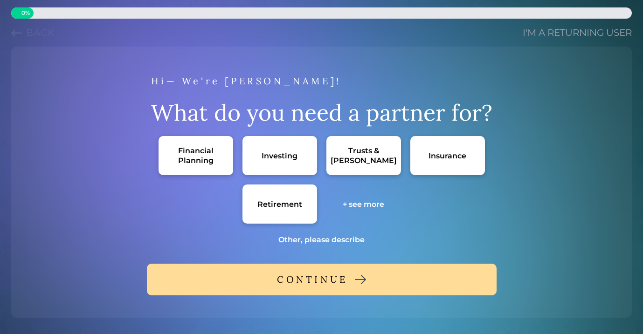
click at [174, 152] on div "Financial Planning" at bounding box center [196, 156] width 56 height 20
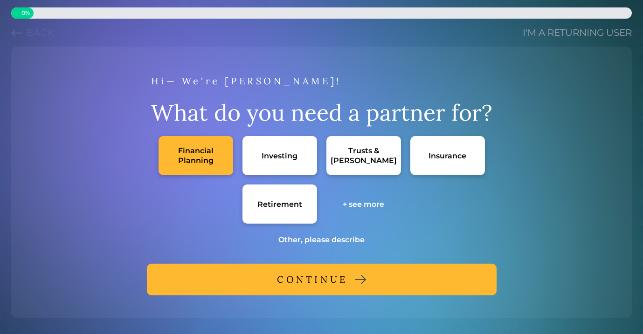
click at [268, 281] on button "CONTINUE" at bounding box center [321, 280] width 349 height 32
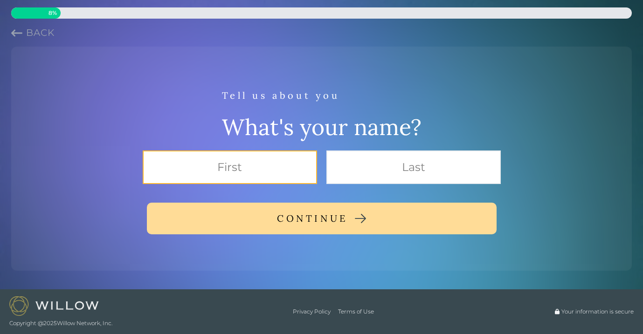
click at [237, 170] on input "text" at bounding box center [230, 168] width 174 height 34
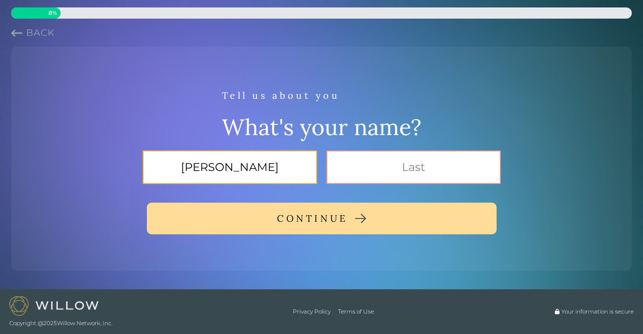
type input "[PERSON_NAME]"
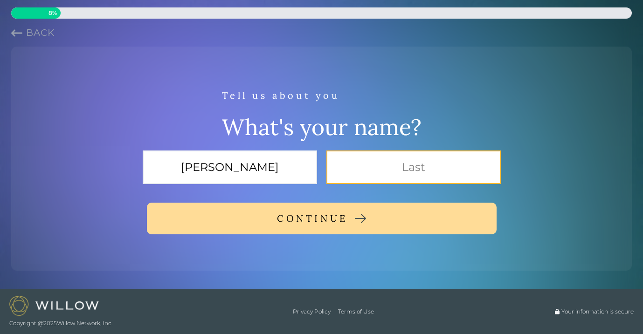
click at [392, 170] on input "text" at bounding box center [413, 168] width 174 height 34
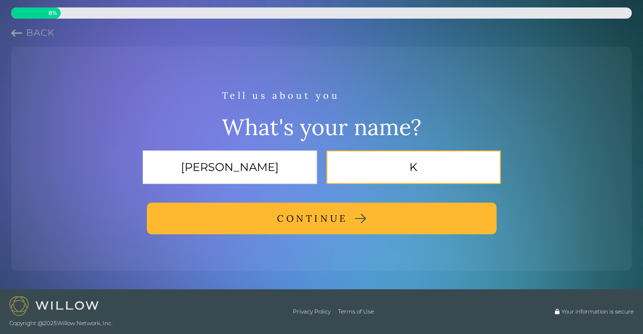
type input "K"
click at [376, 203] on button "CONTINUE" at bounding box center [321, 219] width 349 height 32
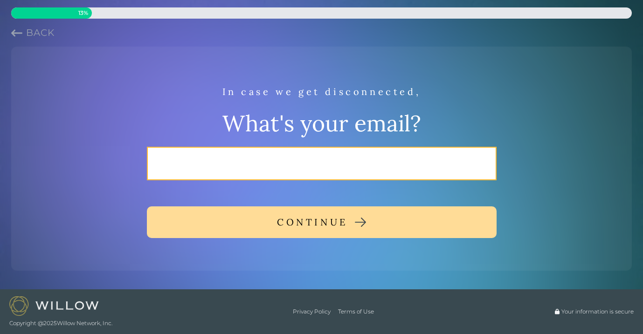
click at [349, 175] on input "email" at bounding box center [321, 164] width 349 height 34
type input "[EMAIL_ADDRESS][DOMAIN_NAME]"
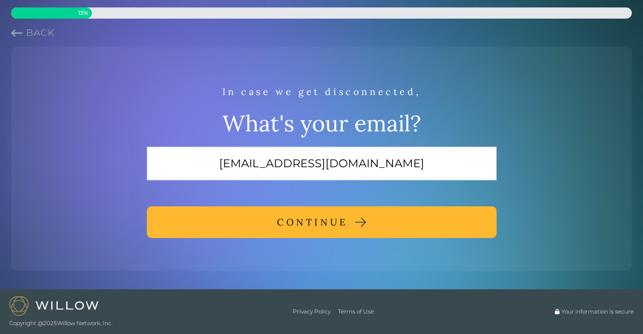
click at [335, 228] on div "CONTINUE" at bounding box center [312, 222] width 71 height 17
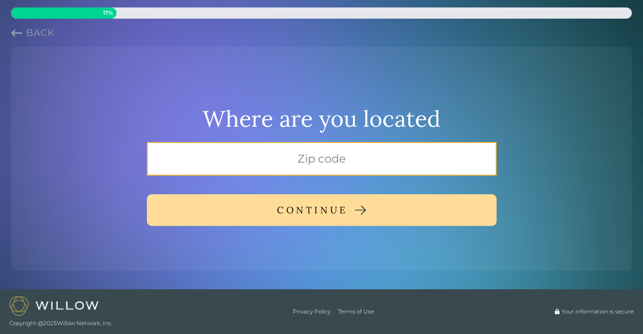
click at [321, 156] on input "text" at bounding box center [321, 159] width 349 height 34
type input "48104"
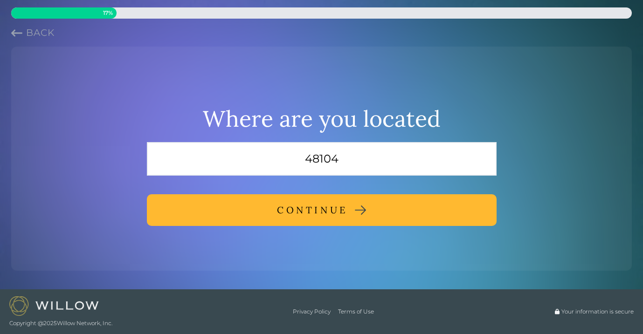
click at [314, 202] on div "CONTINUE" at bounding box center [312, 210] width 71 height 17
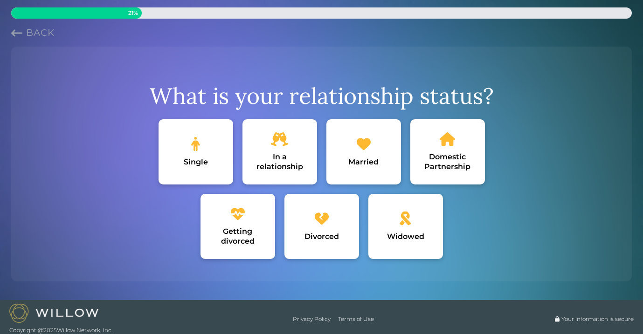
click at [282, 160] on div "In a relationship" at bounding box center [280, 162] width 56 height 20
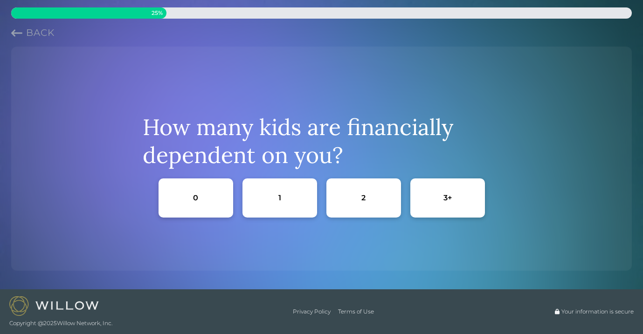
click at [215, 205] on div "0" at bounding box center [195, 197] width 75 height 39
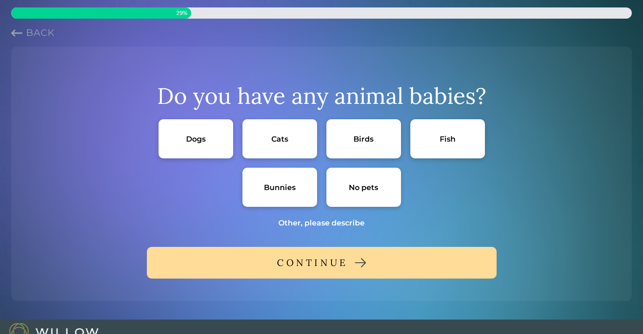
click at [186, 134] on div "Dogs" at bounding box center [196, 139] width 20 height 10
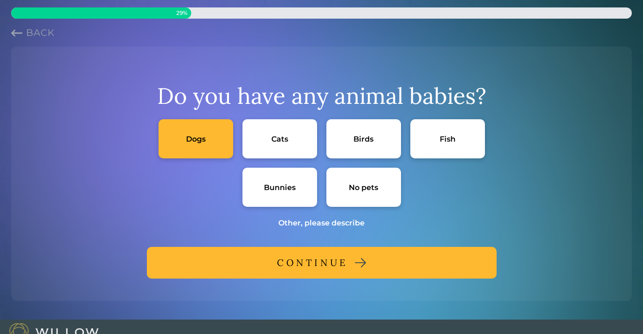
click at [301, 257] on div "CONTINUE" at bounding box center [312, 262] width 71 height 17
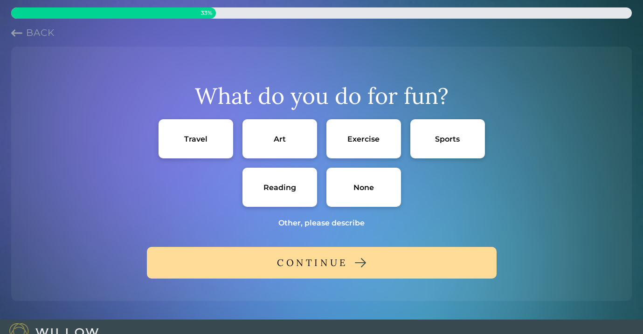
click at [189, 143] on div "Travel" at bounding box center [195, 139] width 23 height 10
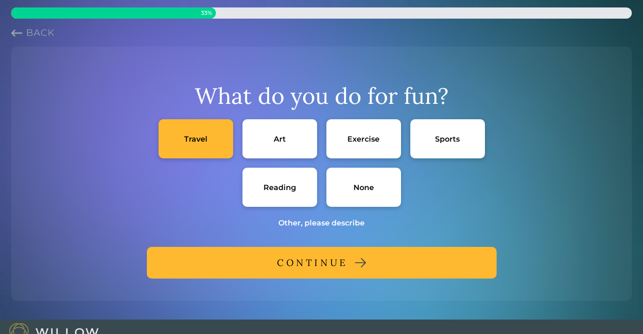
click at [359, 136] on div "Exercise" at bounding box center [363, 139] width 32 height 10
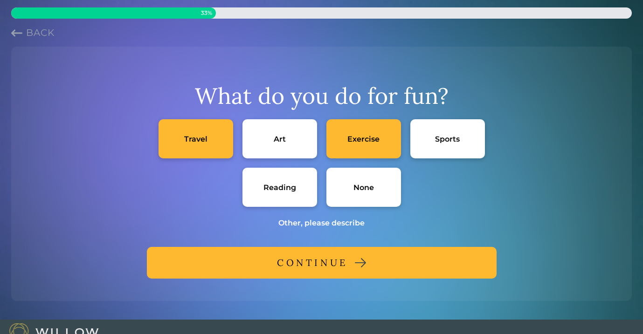
click at [325, 262] on div "CONTINUE" at bounding box center [312, 262] width 71 height 17
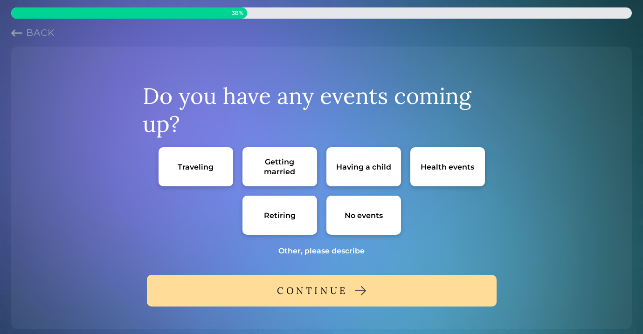
click at [356, 221] on div "No events" at bounding box center [363, 215] width 75 height 39
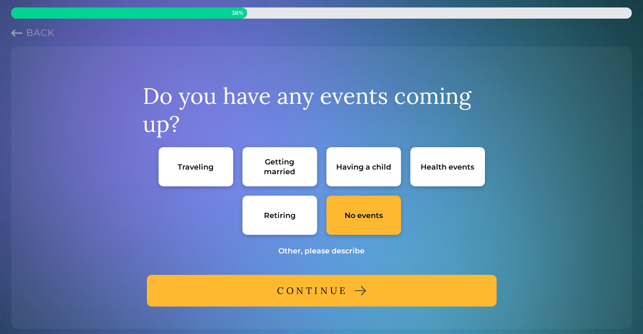
click at [334, 288] on div "CONTINUE" at bounding box center [312, 290] width 71 height 17
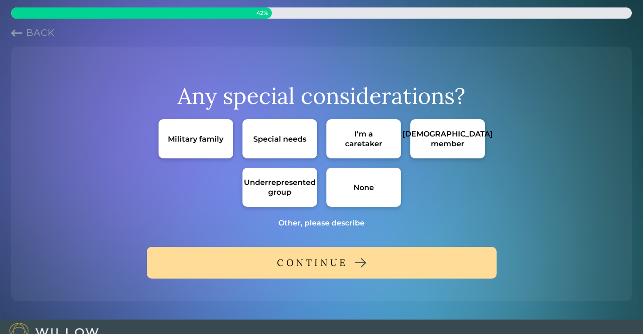
click at [356, 191] on div "None" at bounding box center [363, 188] width 21 height 10
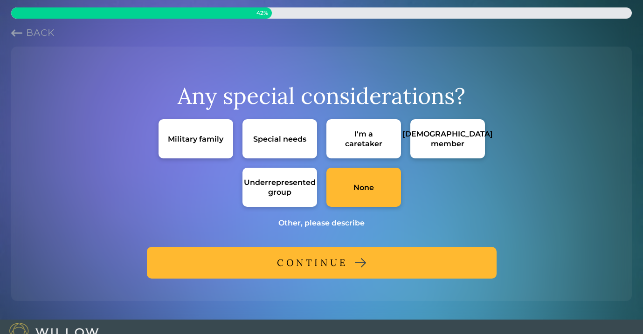
click at [350, 257] on button "CONTINUE" at bounding box center [321, 263] width 349 height 32
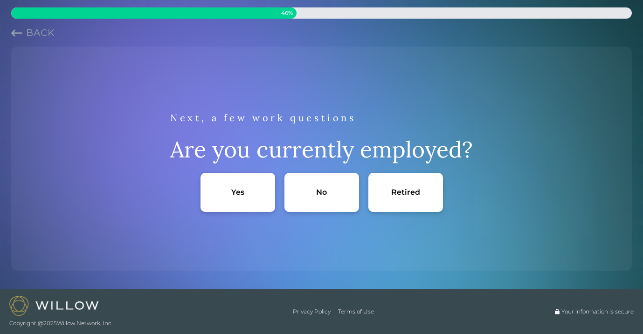
click at [331, 204] on div "No" at bounding box center [321, 192] width 75 height 39
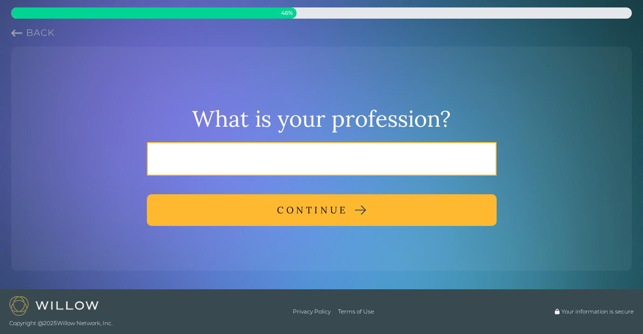
click at [318, 151] on input "text" at bounding box center [321, 159] width 349 height 34
type input "law student"
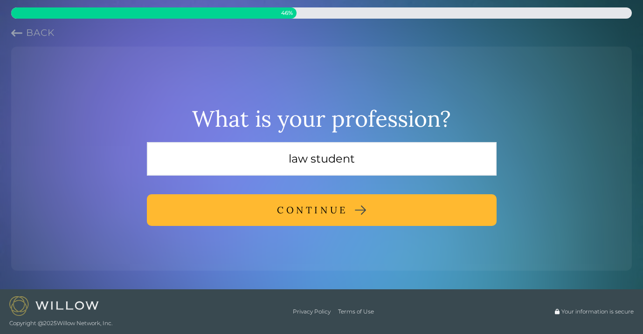
click at [314, 206] on div "CONTINUE" at bounding box center [312, 210] width 71 height 17
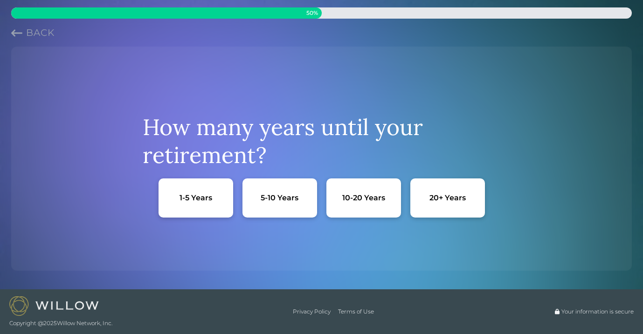
click at [452, 204] on div "20+ Years" at bounding box center [447, 197] width 75 height 39
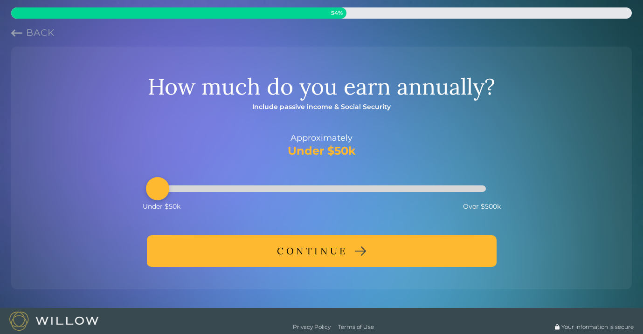
drag, startPoint x: 226, startPoint y: 186, endPoint x: 163, endPoint y: 192, distance: 64.2
click at [163, 192] on div "Accessibility label" at bounding box center [157, 188] width 23 height 23
click at [296, 245] on div "CONTINUE" at bounding box center [312, 251] width 71 height 17
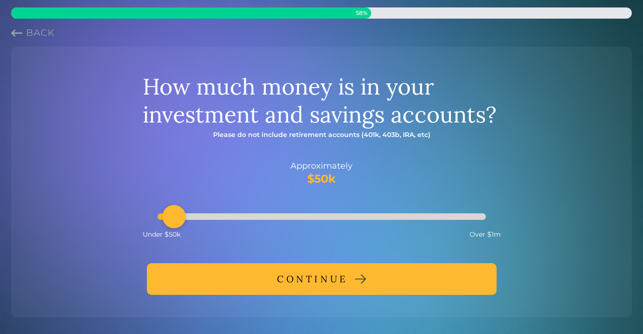
drag, startPoint x: 189, startPoint y: 215, endPoint x: 174, endPoint y: 214, distance: 14.5
click at [174, 214] on div "Accessibility label" at bounding box center [173, 216] width 23 height 23
drag, startPoint x: 174, startPoint y: 214, endPoint x: 158, endPoint y: 212, distance: 15.9
click at [158, 212] on div "Accessibility label" at bounding box center [157, 216] width 23 height 23
click at [249, 277] on button "CONTINUE" at bounding box center [321, 279] width 349 height 32
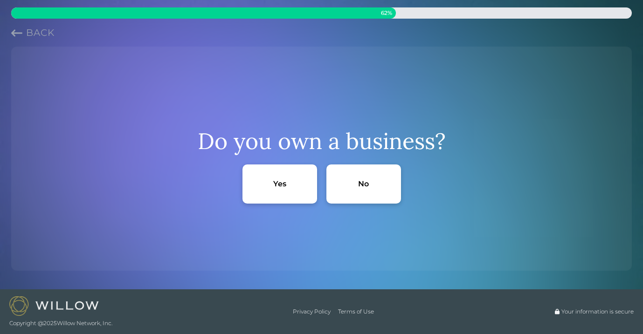
click at [354, 172] on div "No" at bounding box center [363, 183] width 75 height 39
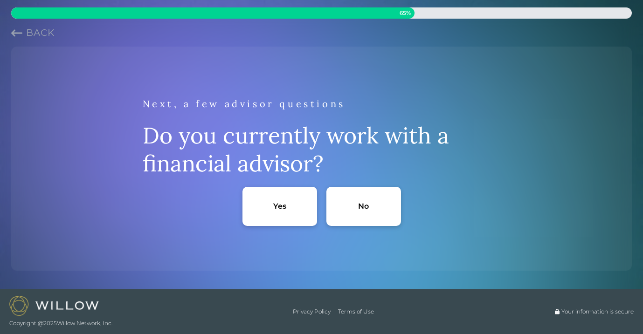
click at [358, 201] on div "No" at bounding box center [363, 206] width 11 height 10
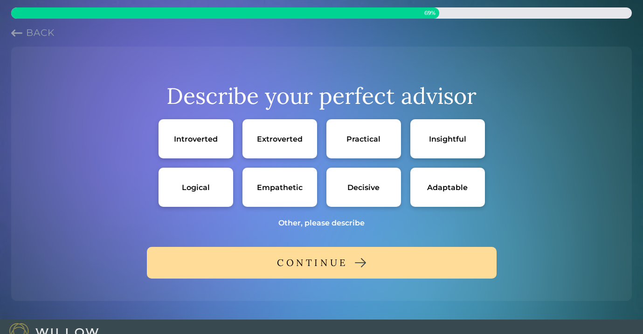
click at [434, 151] on div "Insightful" at bounding box center [447, 138] width 75 height 39
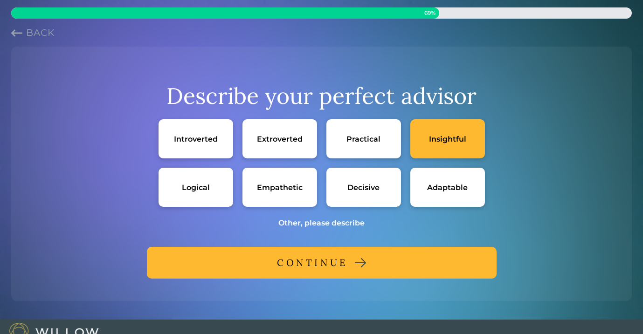
click at [212, 191] on div "Logical" at bounding box center [195, 187] width 75 height 39
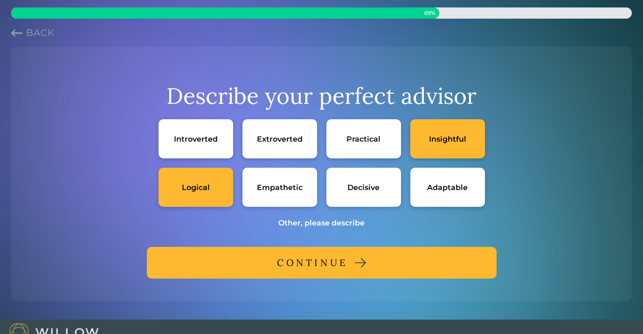
click at [299, 223] on div "Other, please describe" at bounding box center [321, 223] width 86 height 10
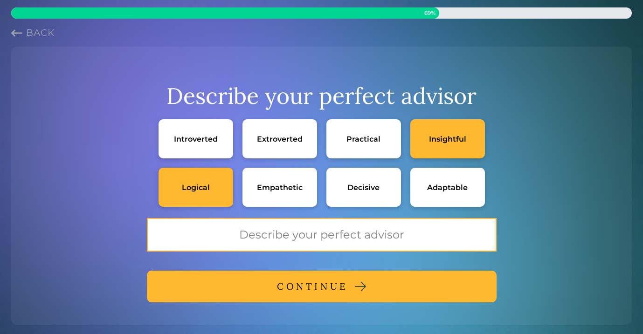
click at [300, 240] on input "text" at bounding box center [321, 235] width 349 height 34
type input "articulate and well educated"
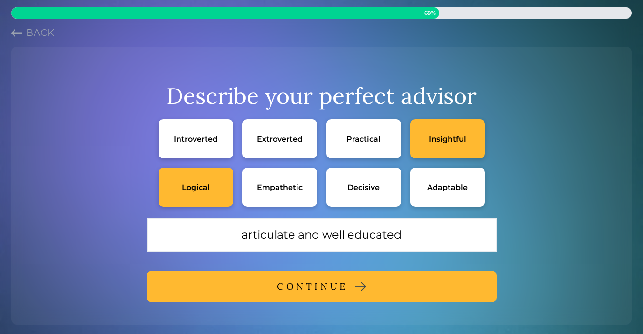
click at [263, 191] on div "Empathetic" at bounding box center [280, 188] width 46 height 10
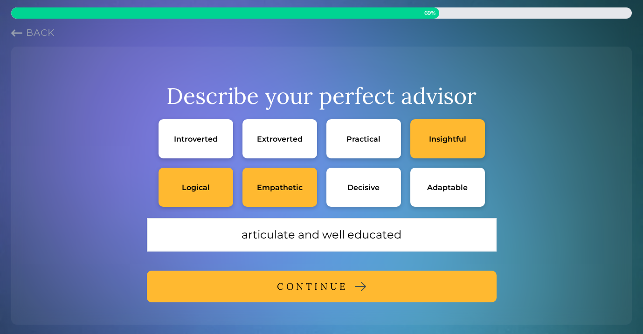
click at [308, 287] on div "CONTINUE" at bounding box center [312, 286] width 71 height 17
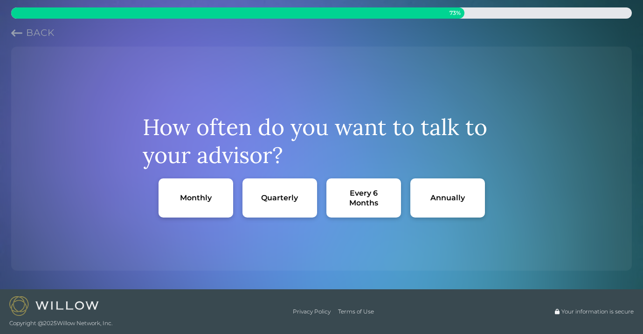
click at [445, 209] on div "Annually" at bounding box center [447, 197] width 75 height 39
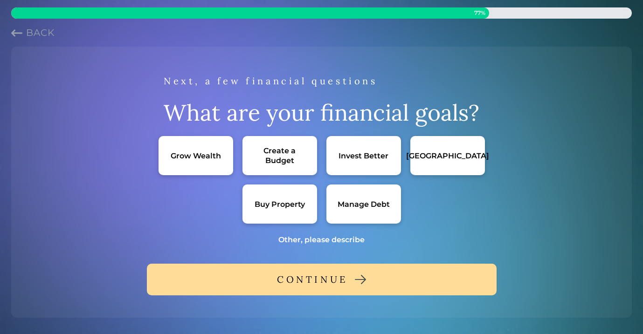
click at [179, 159] on div "Grow Wealth" at bounding box center [196, 156] width 50 height 10
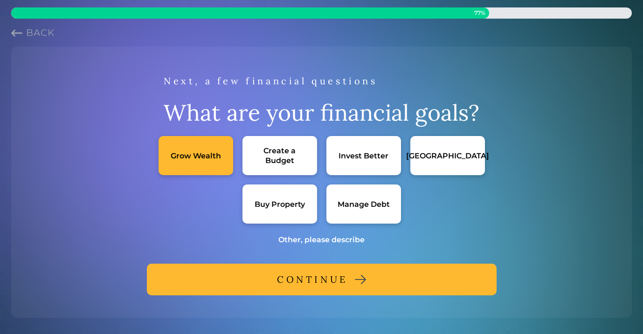
click at [259, 154] on div "Create a Budget" at bounding box center [280, 156] width 56 height 20
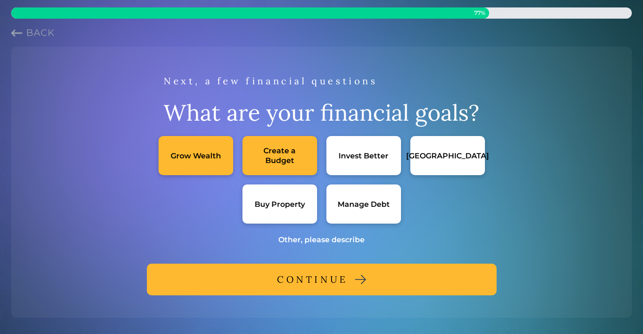
click at [337, 154] on div "Invest Better" at bounding box center [363, 155] width 75 height 39
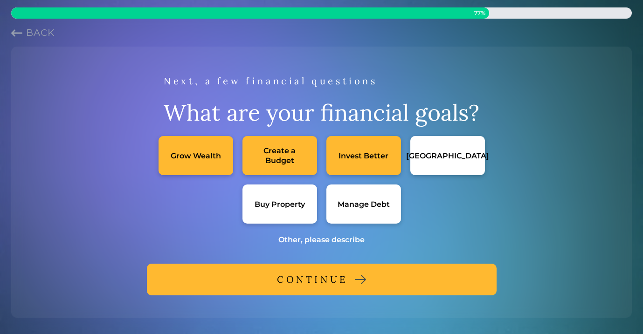
click at [287, 203] on div "Buy Property" at bounding box center [279, 204] width 50 height 10
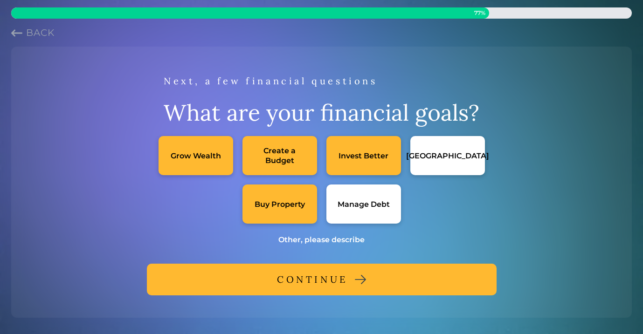
click at [321, 238] on div "Other, please describe" at bounding box center [321, 240] width 86 height 10
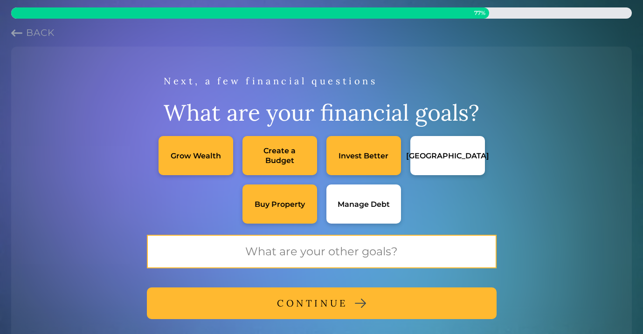
click at [318, 248] on input "text" at bounding box center [321, 252] width 349 height 34
click at [276, 252] on input "Start a business" at bounding box center [321, 252] width 349 height 34
click at [355, 253] on input "Save my attorney salary to Start a business" at bounding box center [321, 252] width 349 height 34
click at [390, 253] on input "Save my attorney salary to start a business" at bounding box center [321, 252] width 349 height 34
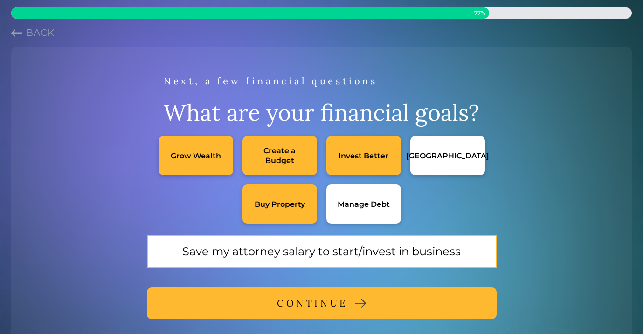
click at [458, 253] on input "Save my attorney salary to start/invest in business" at bounding box center [321, 252] width 349 height 34
type input "Save my attorney salary to start/invest in businesses; buy investment properties"
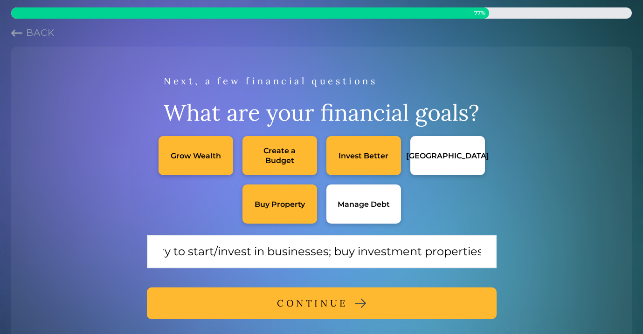
click at [376, 298] on button "CONTINUE" at bounding box center [321, 303] width 349 height 32
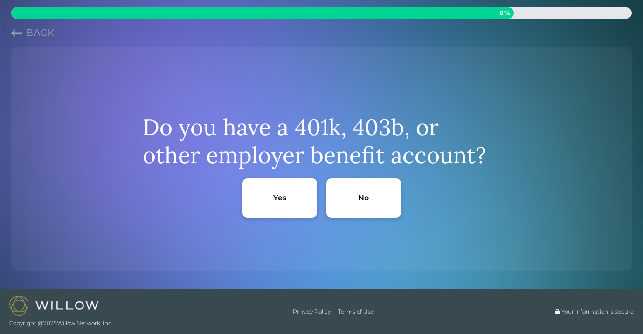
click at [352, 200] on div "No" at bounding box center [363, 197] width 75 height 39
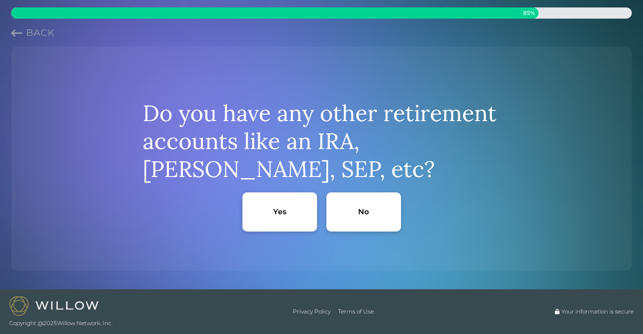
click at [354, 204] on div "No" at bounding box center [363, 211] width 75 height 39
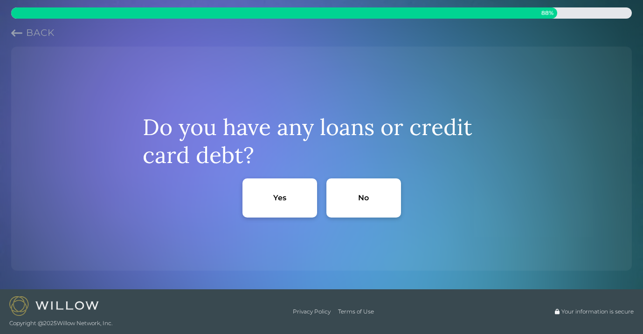
click at [354, 204] on div "No" at bounding box center [363, 197] width 75 height 39
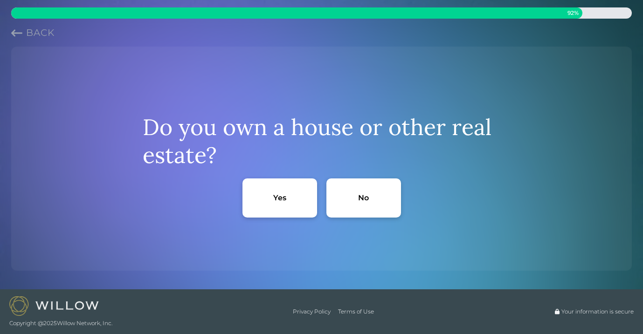
click at [354, 204] on div "No" at bounding box center [363, 197] width 75 height 39
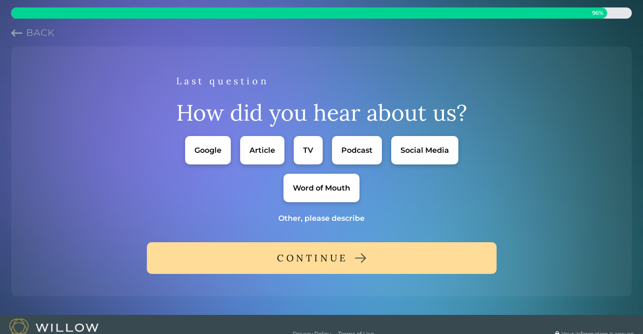
click at [209, 152] on div "Google" at bounding box center [207, 150] width 27 height 10
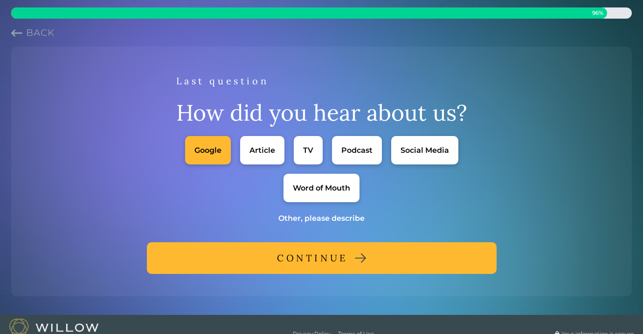
click at [369, 256] on button "CONTINUE" at bounding box center [321, 258] width 349 height 32
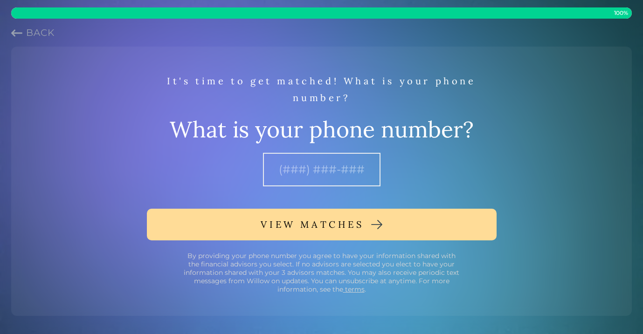
click at [338, 151] on div "It's time to get matched! What is your phone number? What is your phone number?" at bounding box center [322, 113] width 358 height 80
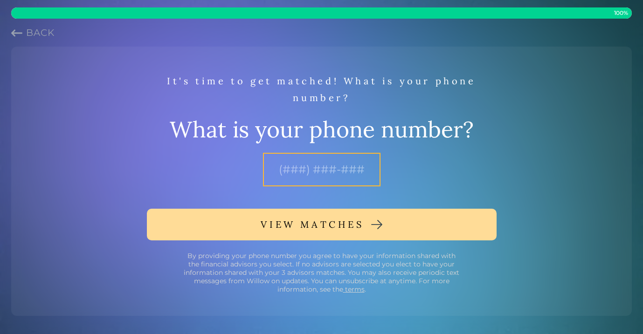
click at [335, 165] on input "text" at bounding box center [321, 170] width 117 height 34
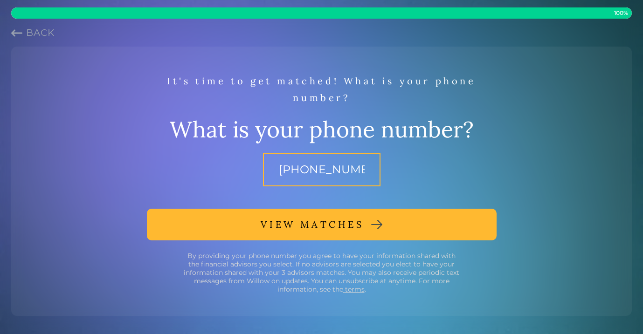
type input "[PHONE_NUMBER]"
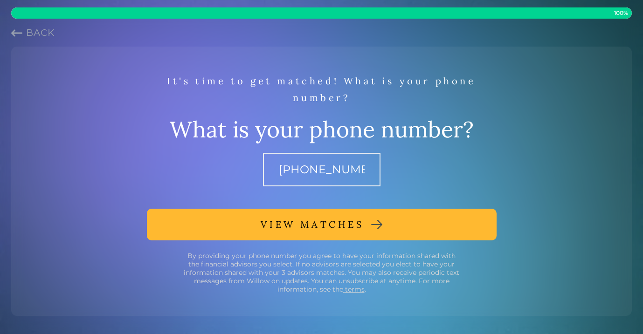
click at [343, 229] on div "VIEW MATCHES" at bounding box center [311, 224] width 103 height 17
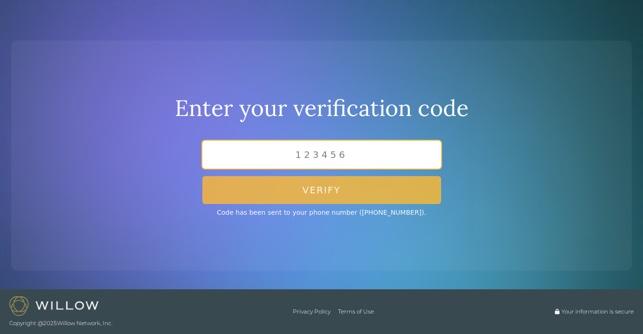
click at [373, 156] on input "text" at bounding box center [321, 155] width 239 height 28
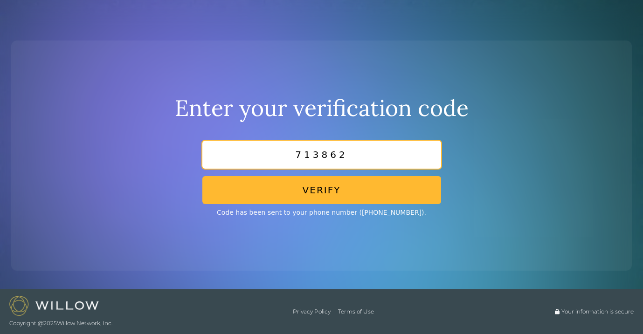
type input "713862"
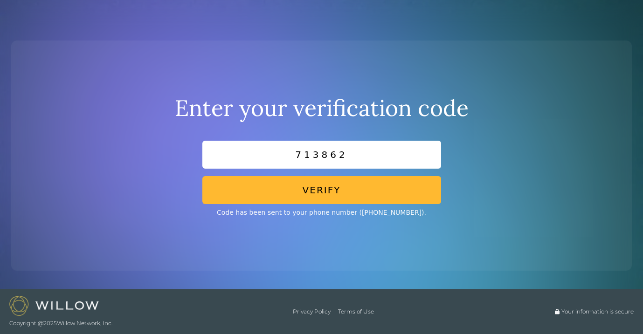
click at [369, 193] on button "Verify" at bounding box center [321, 190] width 239 height 28
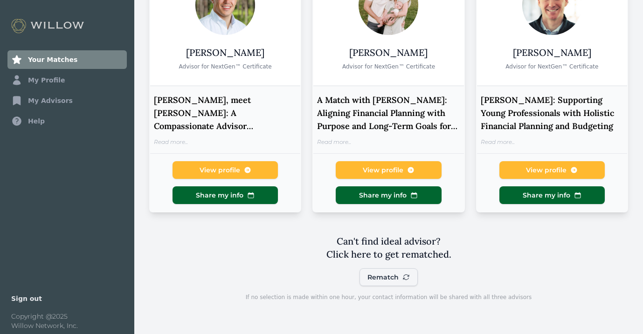
scroll to position [110, 0]
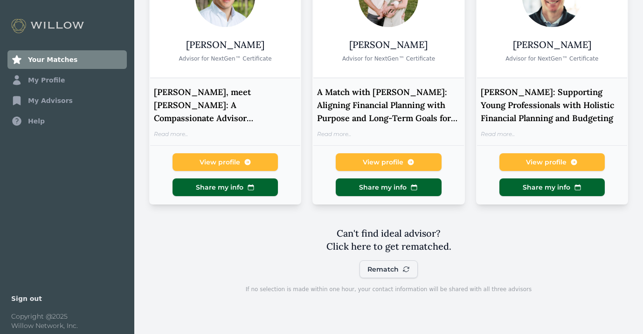
click at [395, 278] on button "Rematch You can book up to 3 advisors" at bounding box center [388, 269] width 58 height 18
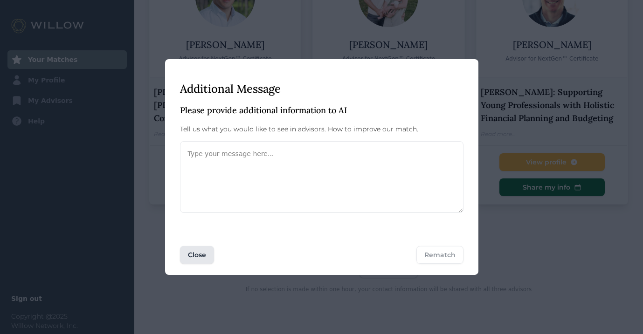
click at [314, 185] on textarea at bounding box center [321, 177] width 283 height 72
type textarea "would appreciate [DEMOGRAPHIC_DATA] options"
click at [444, 252] on button "Rematch" at bounding box center [439, 255] width 47 height 18
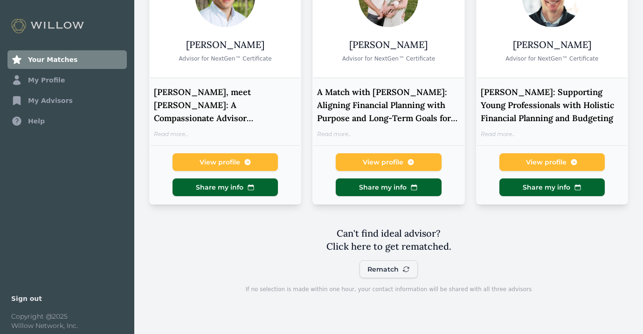
click at [392, 272] on span "Rematch" at bounding box center [382, 269] width 31 height 9
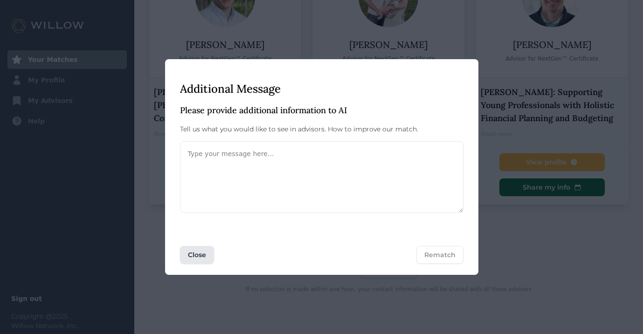
click at [279, 177] on textarea at bounding box center [321, 177] width 283 height 72
type textarea "[DEMOGRAPHIC_DATA]"
click at [447, 253] on button "Rematch" at bounding box center [439, 255] width 47 height 18
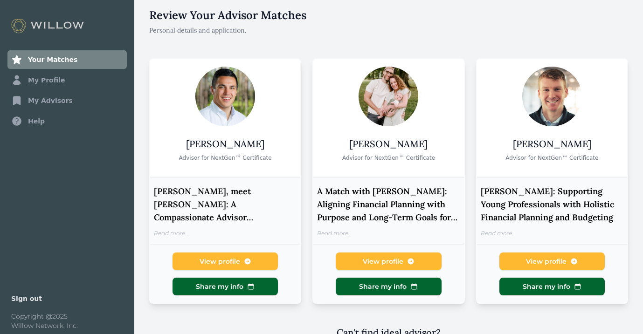
scroll to position [21, 0]
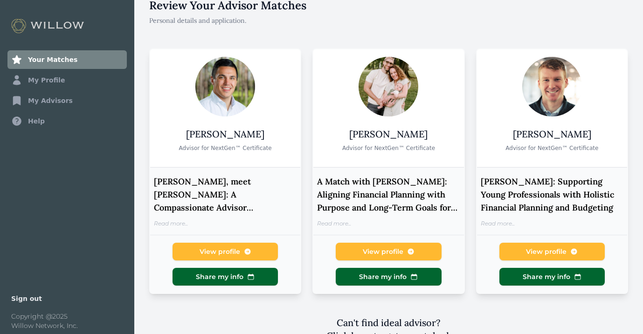
click at [542, 246] on link "View profile" at bounding box center [551, 252] width 105 height 18
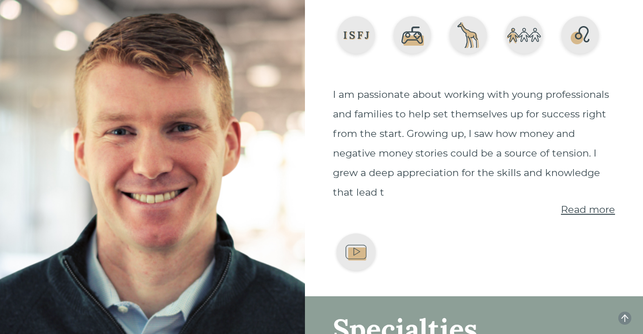
scroll to position [82, 0]
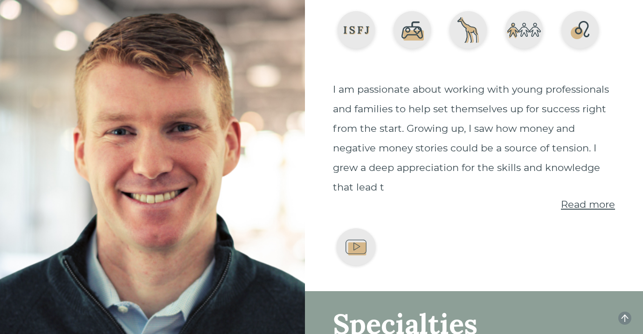
click at [582, 203] on span "Read more" at bounding box center [588, 204] width 54 height 12
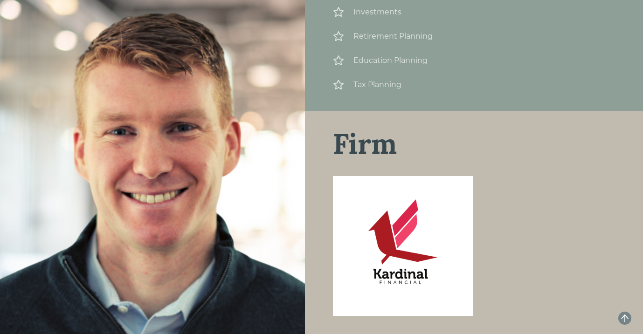
scroll to position [1228, 0]
